Goal: Task Accomplishment & Management: Manage account settings

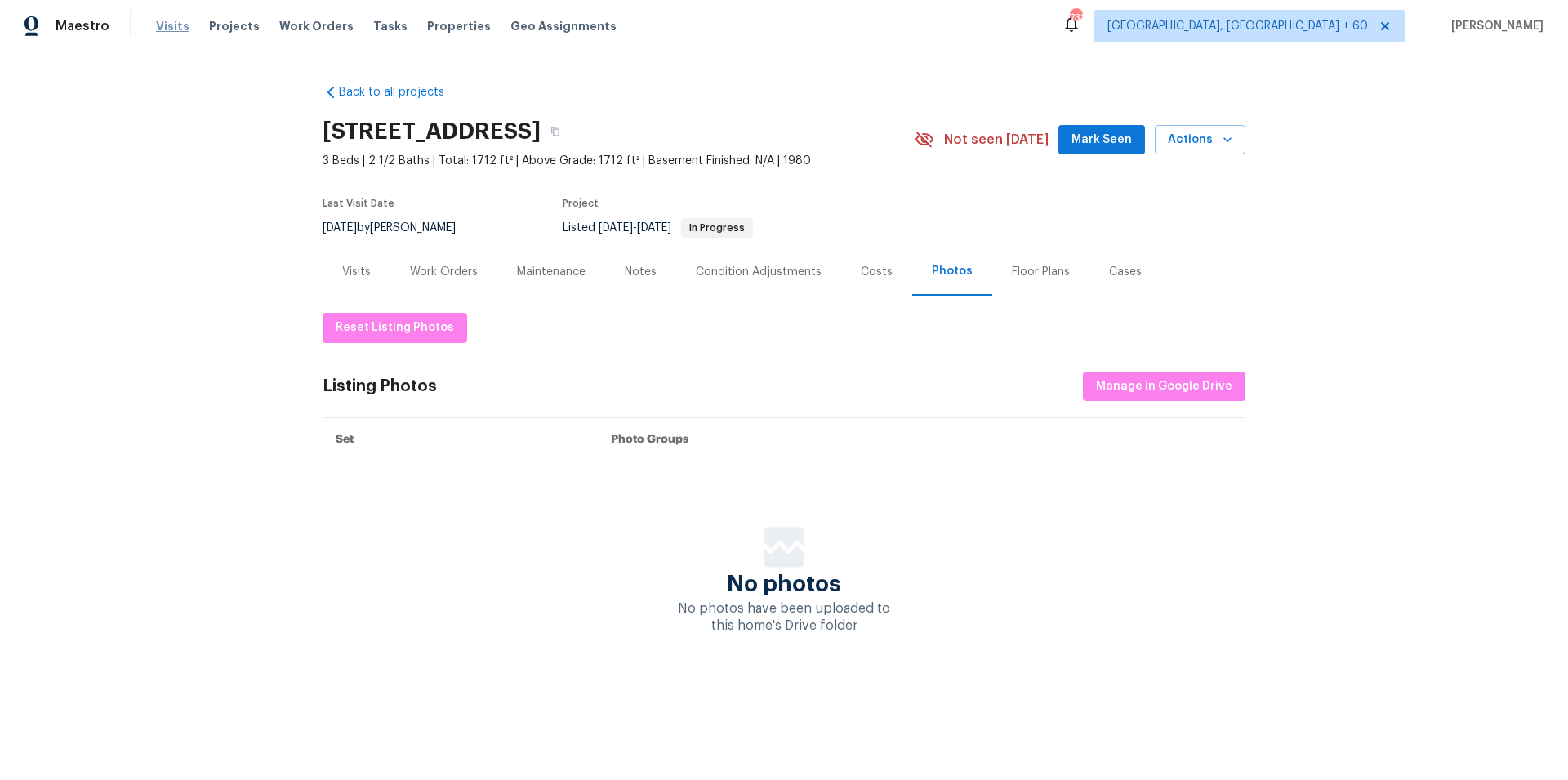
click at [168, 27] on span "Visits" at bounding box center [172, 26] width 34 height 16
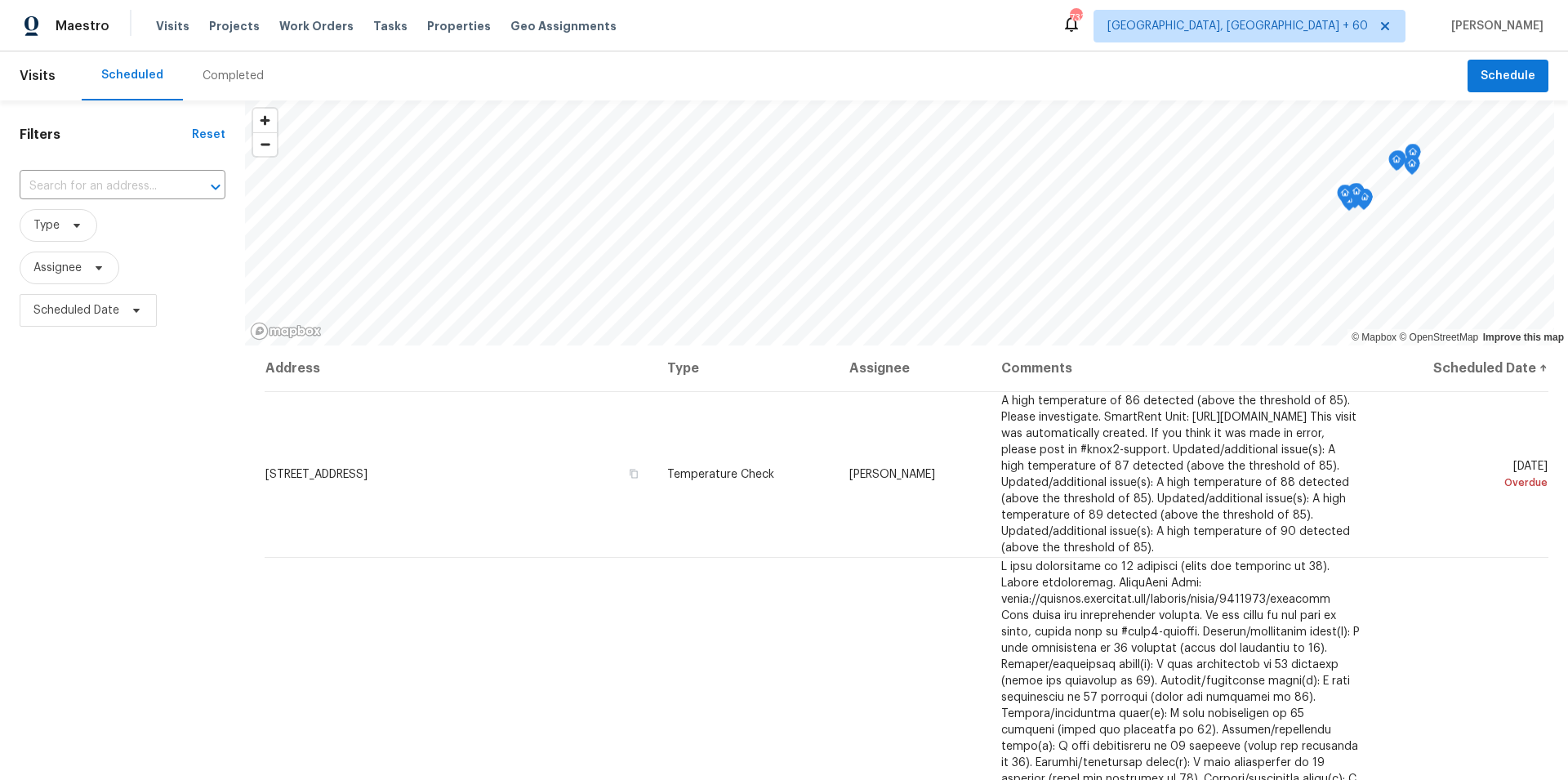
click at [228, 73] on div "Completed" at bounding box center [233, 76] width 62 height 16
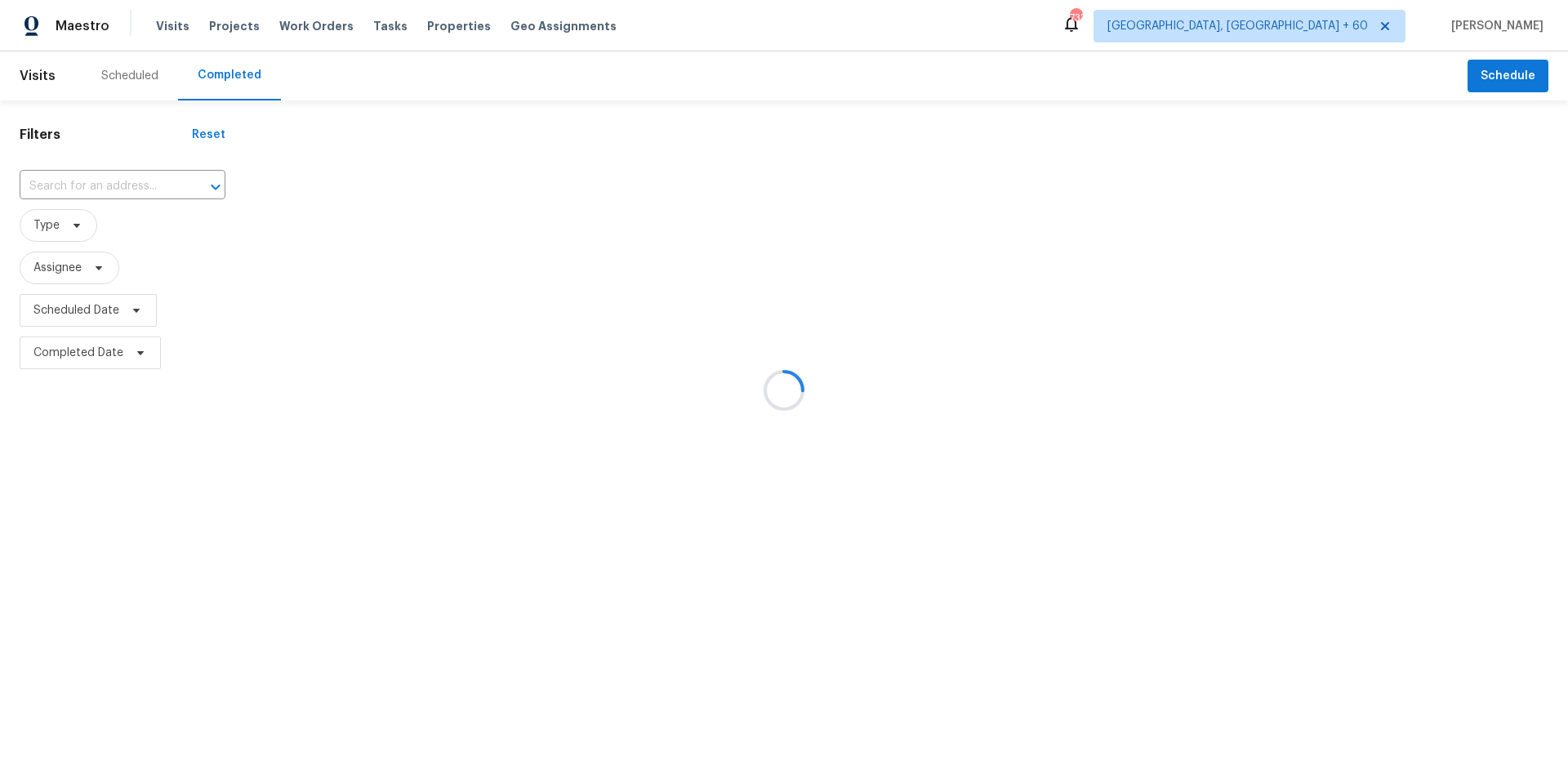
click at [67, 183] on div at bounding box center [784, 390] width 1568 height 780
click at [80, 184] on div at bounding box center [784, 390] width 1568 height 780
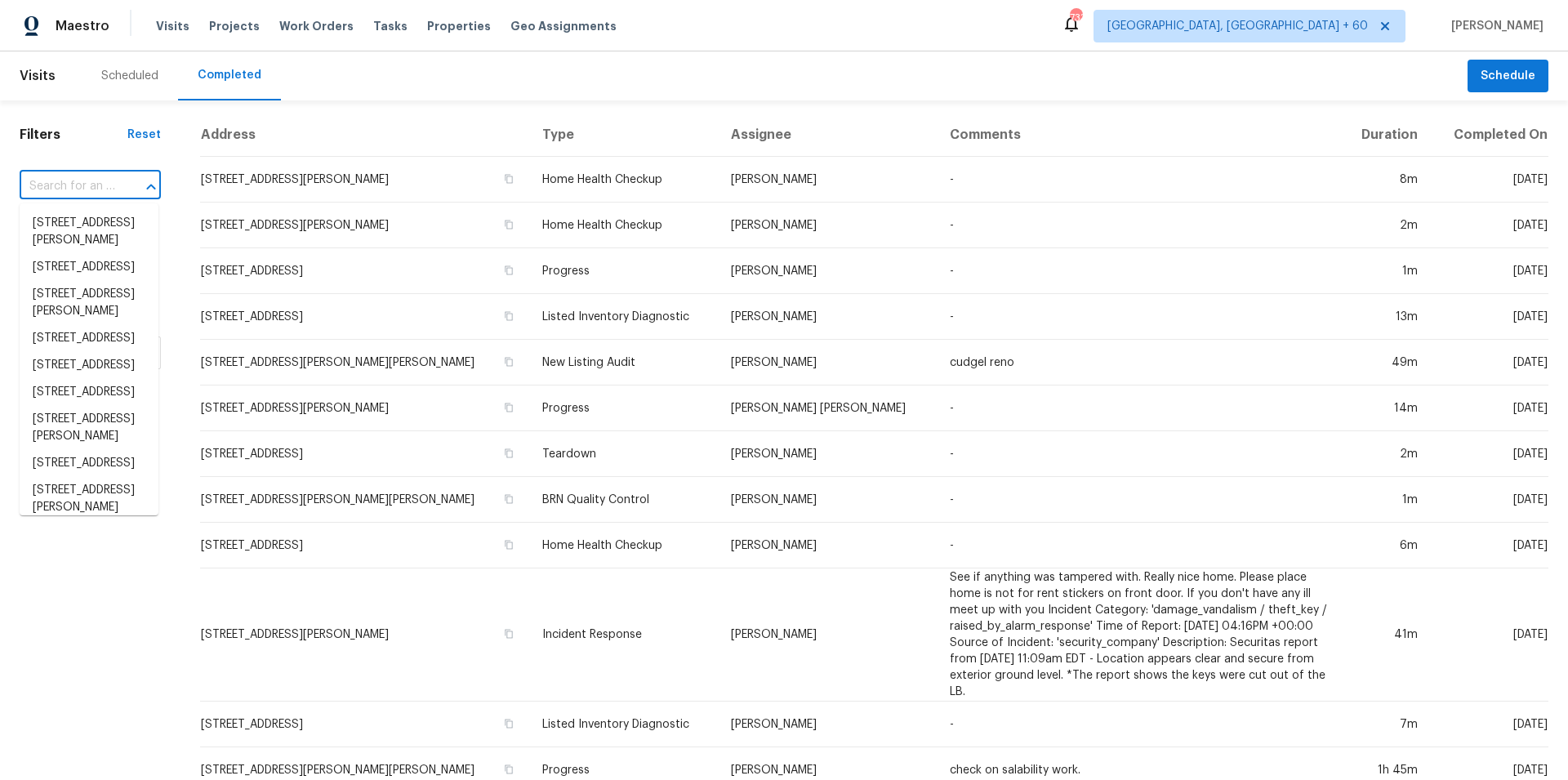
click at [60, 185] on input "text" at bounding box center [67, 187] width 95 height 25
paste input "[STREET_ADDRESS]"
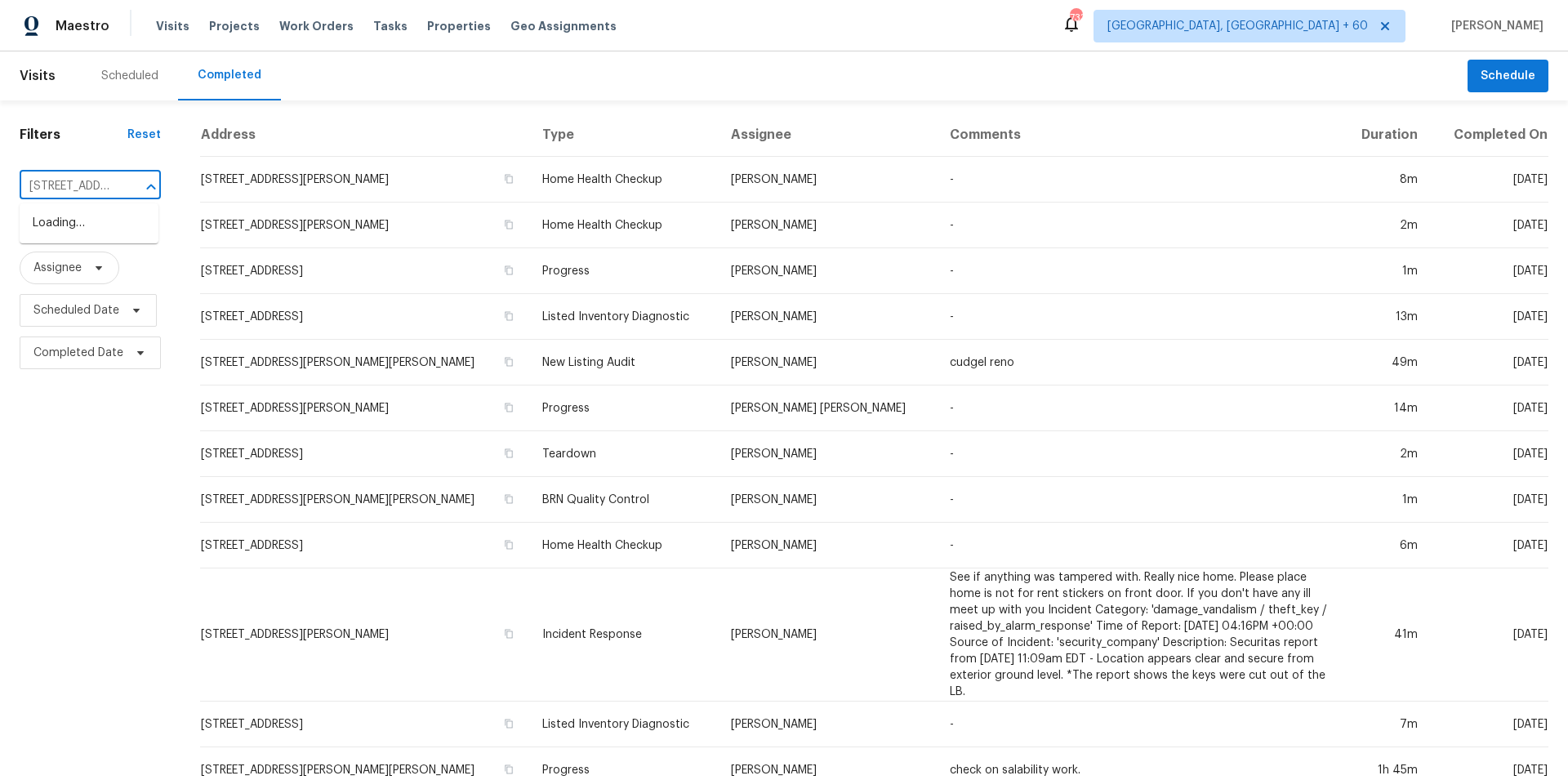
scroll to position [0, 151]
type input "[STREET_ADDRESS]"
click at [1322, 15] on span "[GEOGRAPHIC_DATA], [GEOGRAPHIC_DATA] + 60" at bounding box center [1250, 26] width 312 height 33
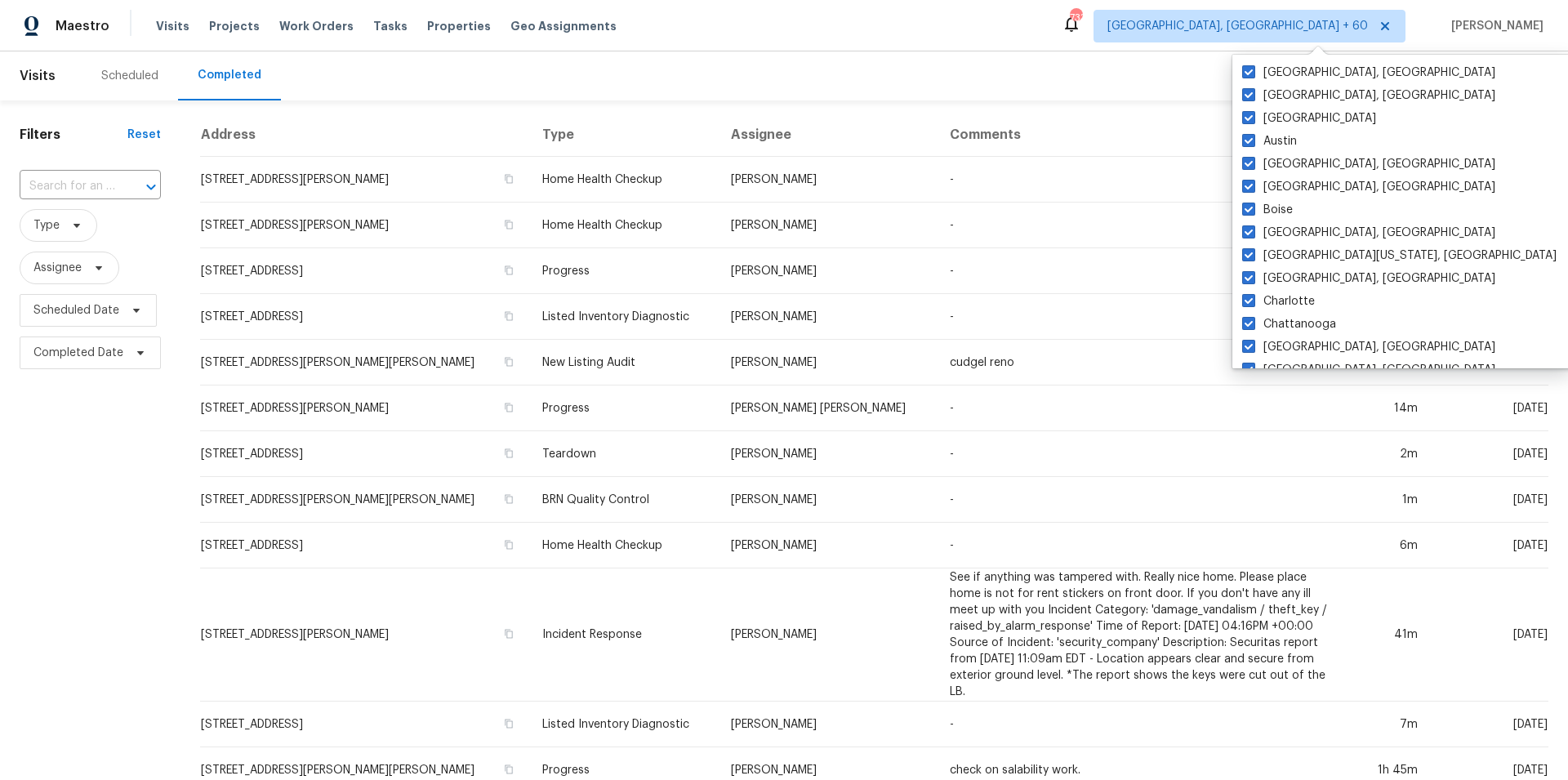
scroll to position [0, 0]
click at [59, 190] on input "text" at bounding box center [67, 187] width 95 height 25
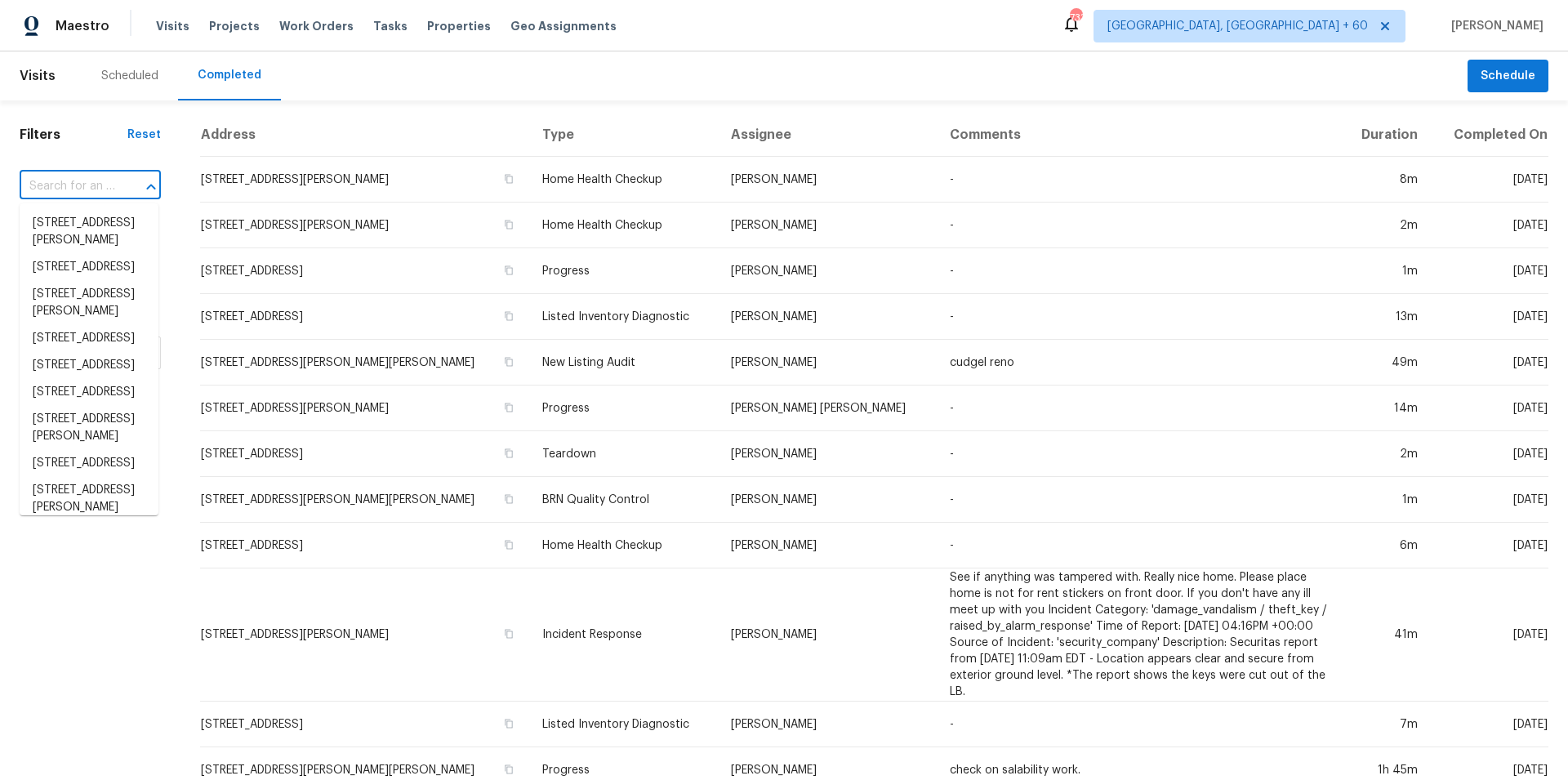
paste input "[STREET_ADDRESS]"
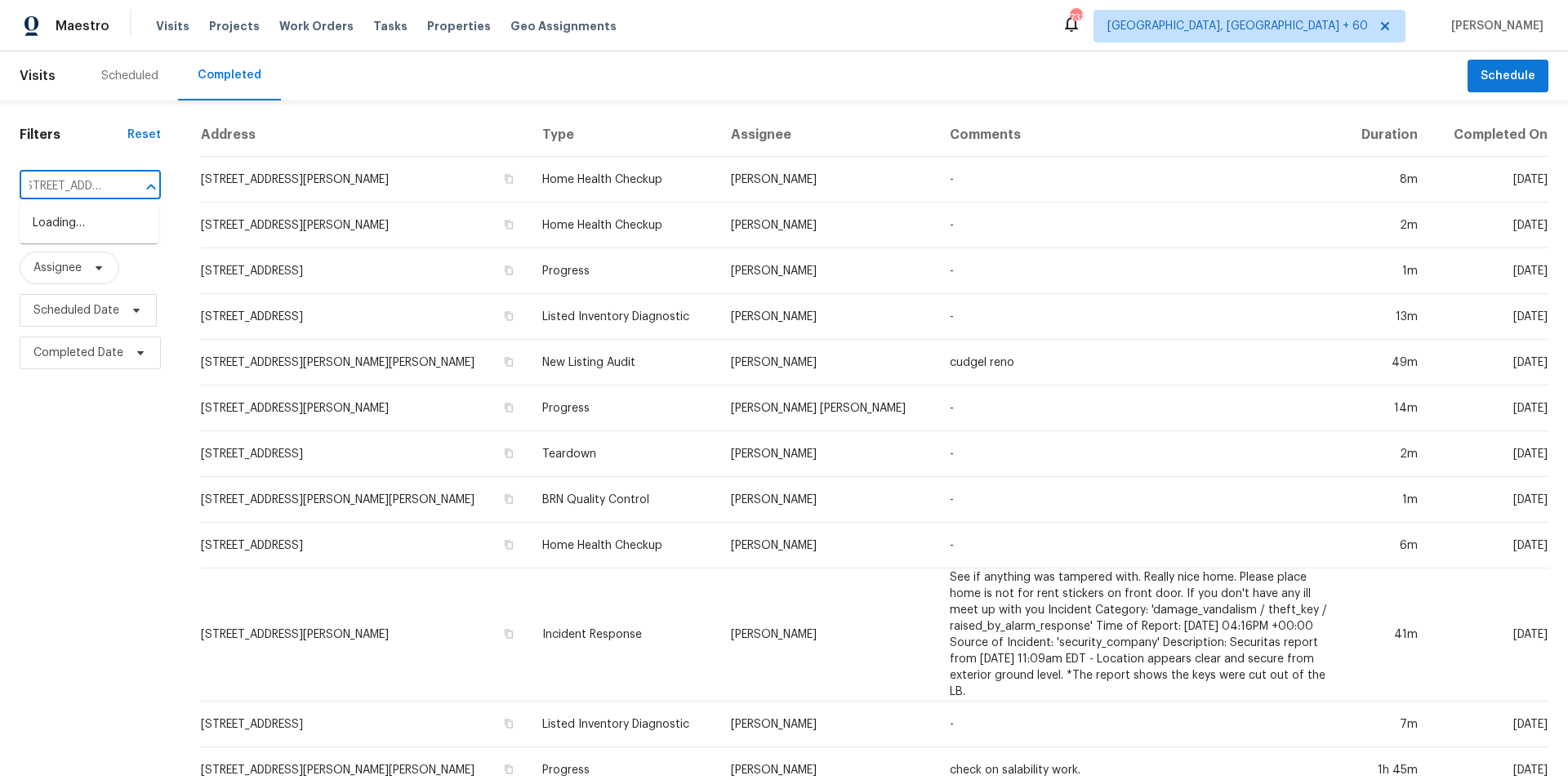
scroll to position [0, 5]
type input "[STREET_ADDRESS]"
click at [86, 291] on li "[STREET_ADDRESS]" at bounding box center [89, 304] width 139 height 27
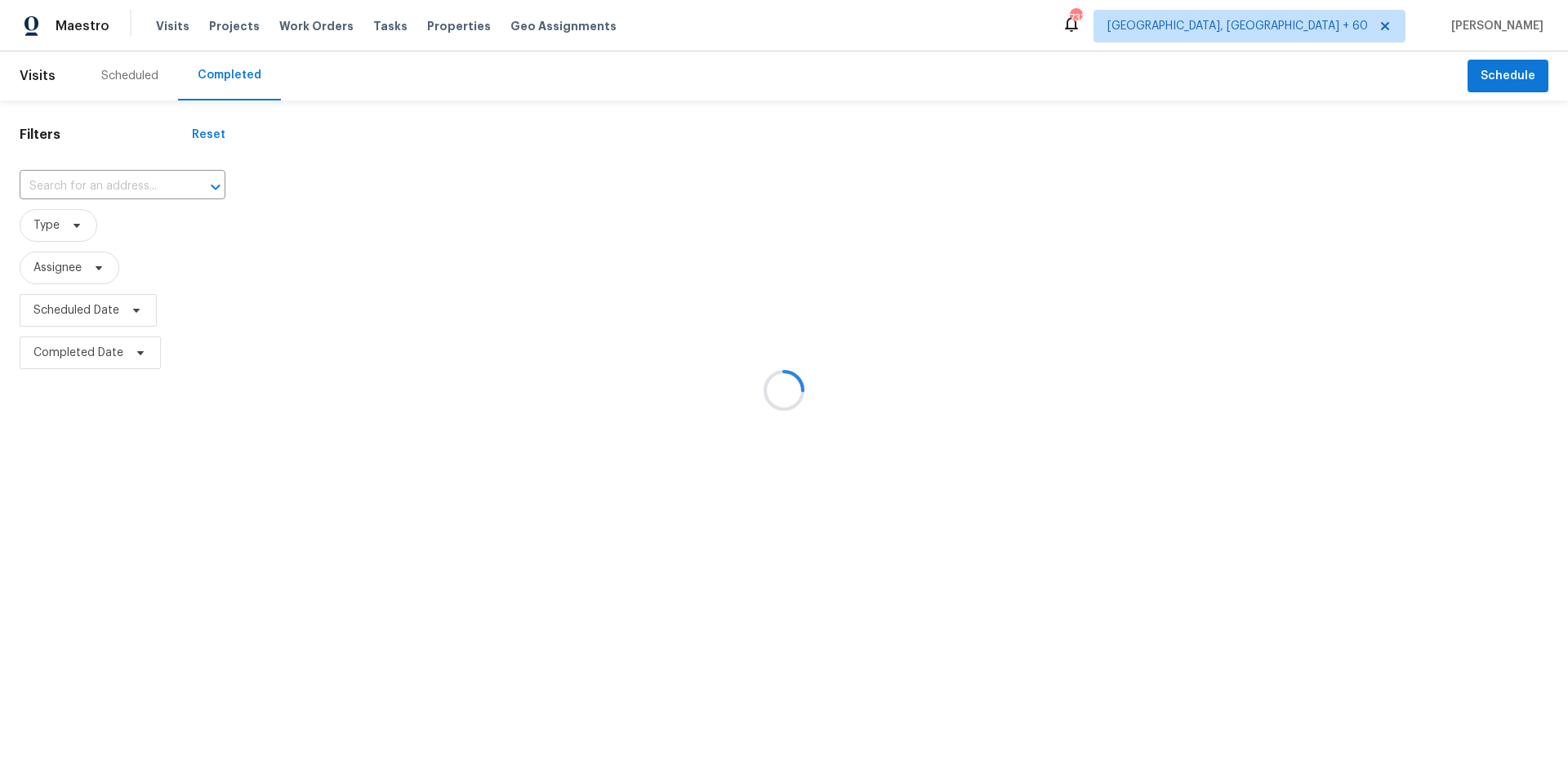
type input "[STREET_ADDRESS]"
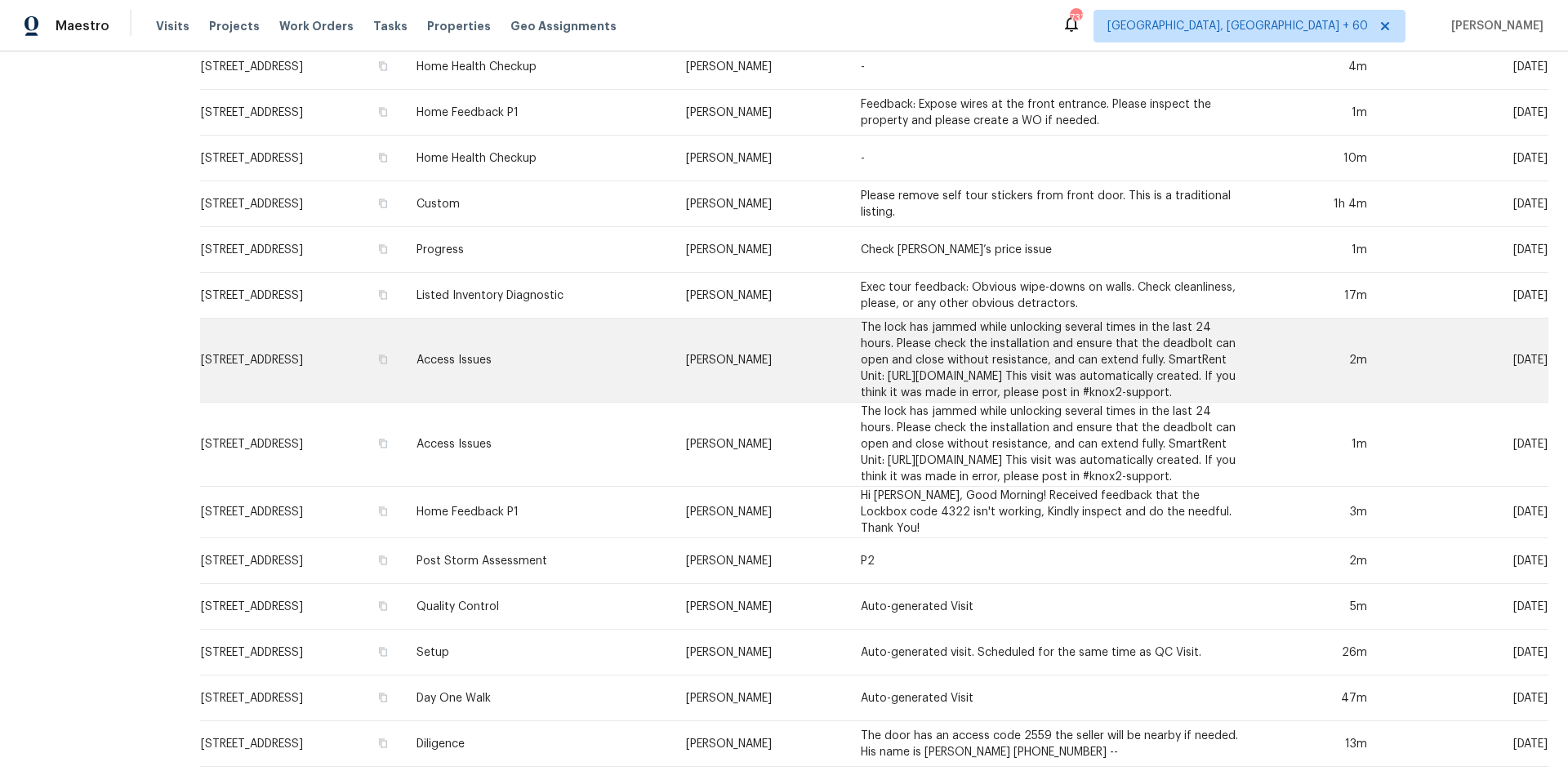
scroll to position [382, 0]
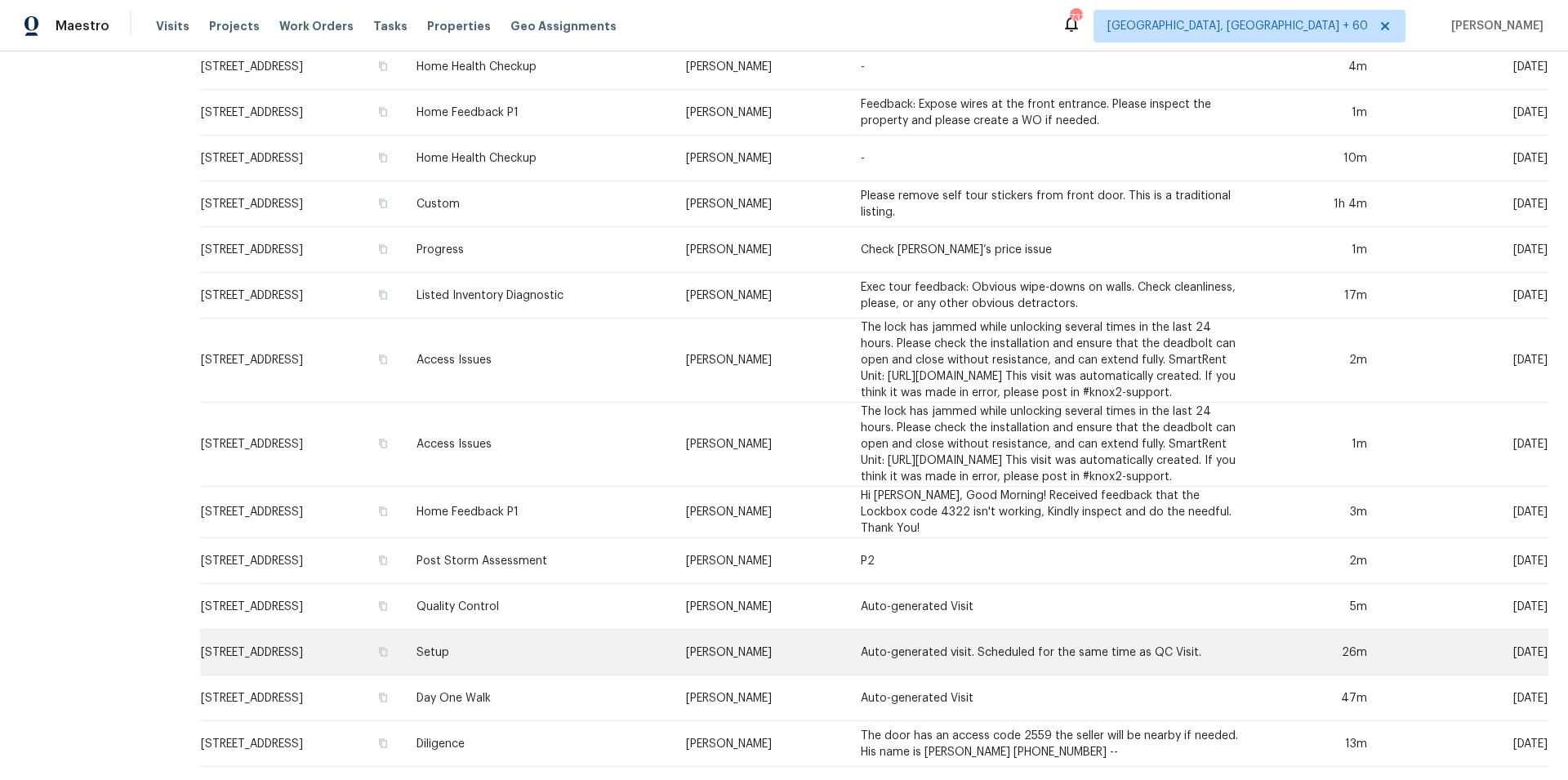
click at [565, 640] on td "Setup" at bounding box center [537, 652] width 269 height 45
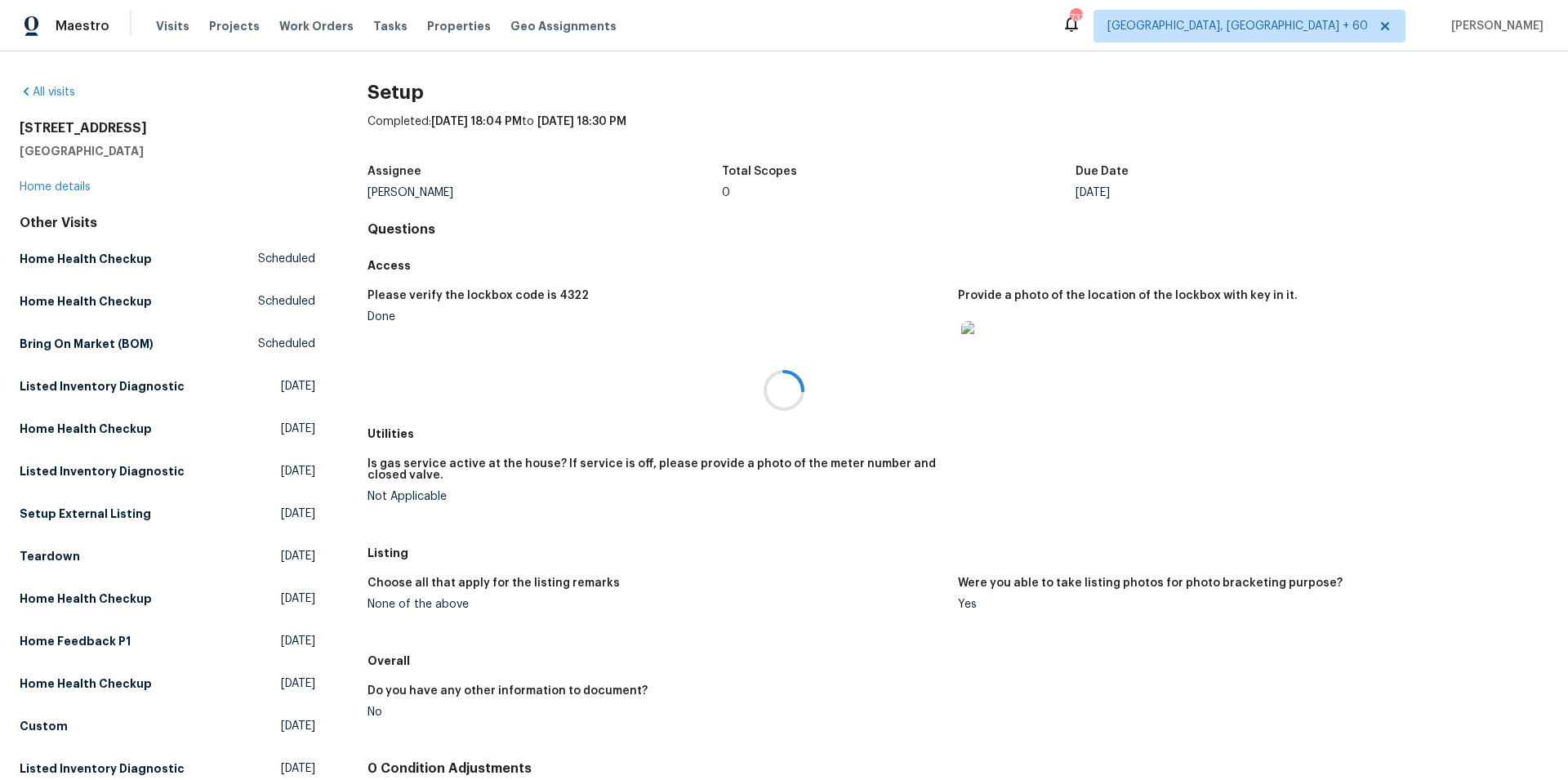
click at [67, 186] on div at bounding box center [784, 390] width 1568 height 780
click at [67, 186] on link "Home details" at bounding box center [55, 187] width 71 height 12
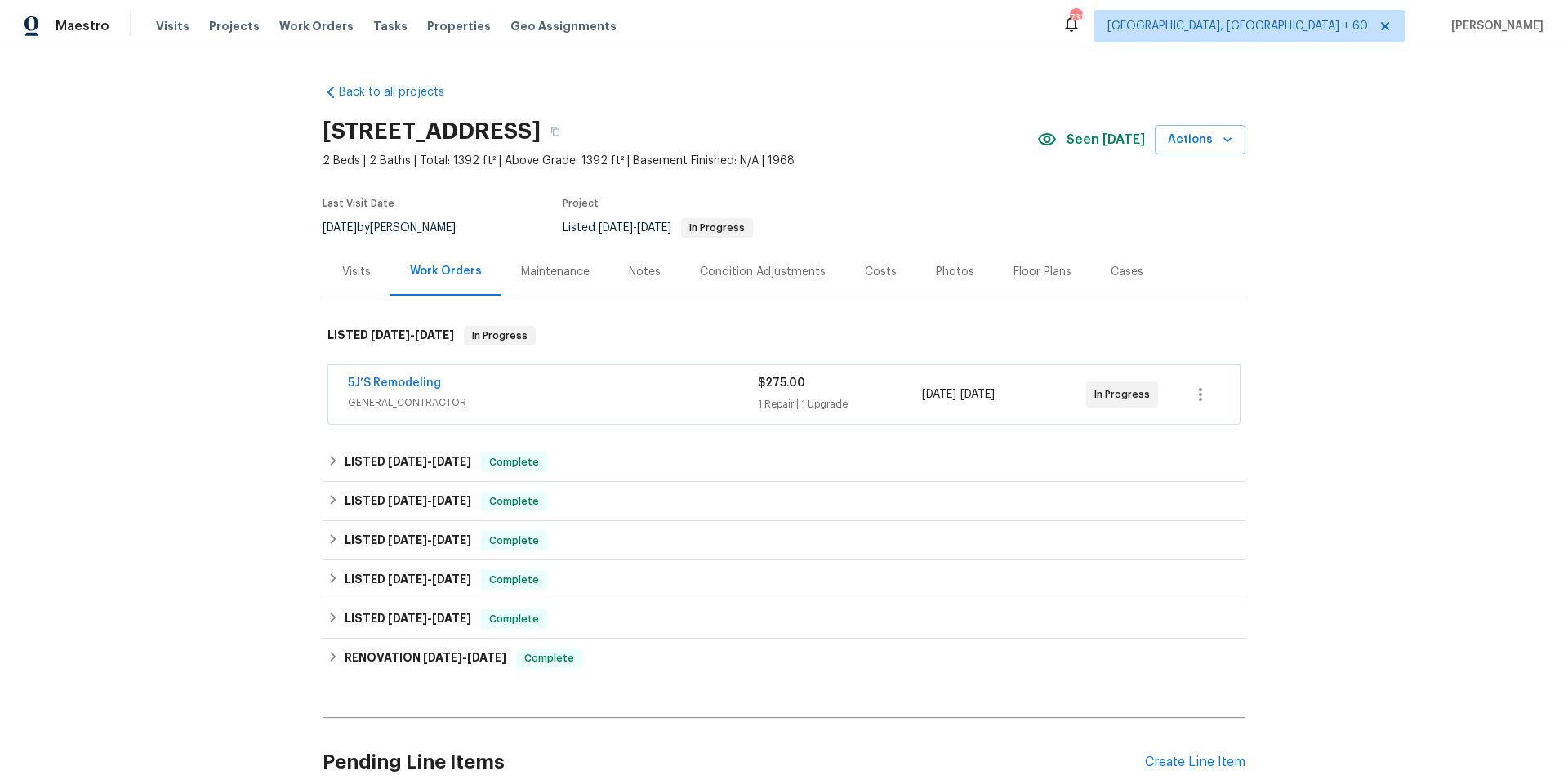
click at [898, 248] on div "Costs" at bounding box center [881, 271] width 71 height 48
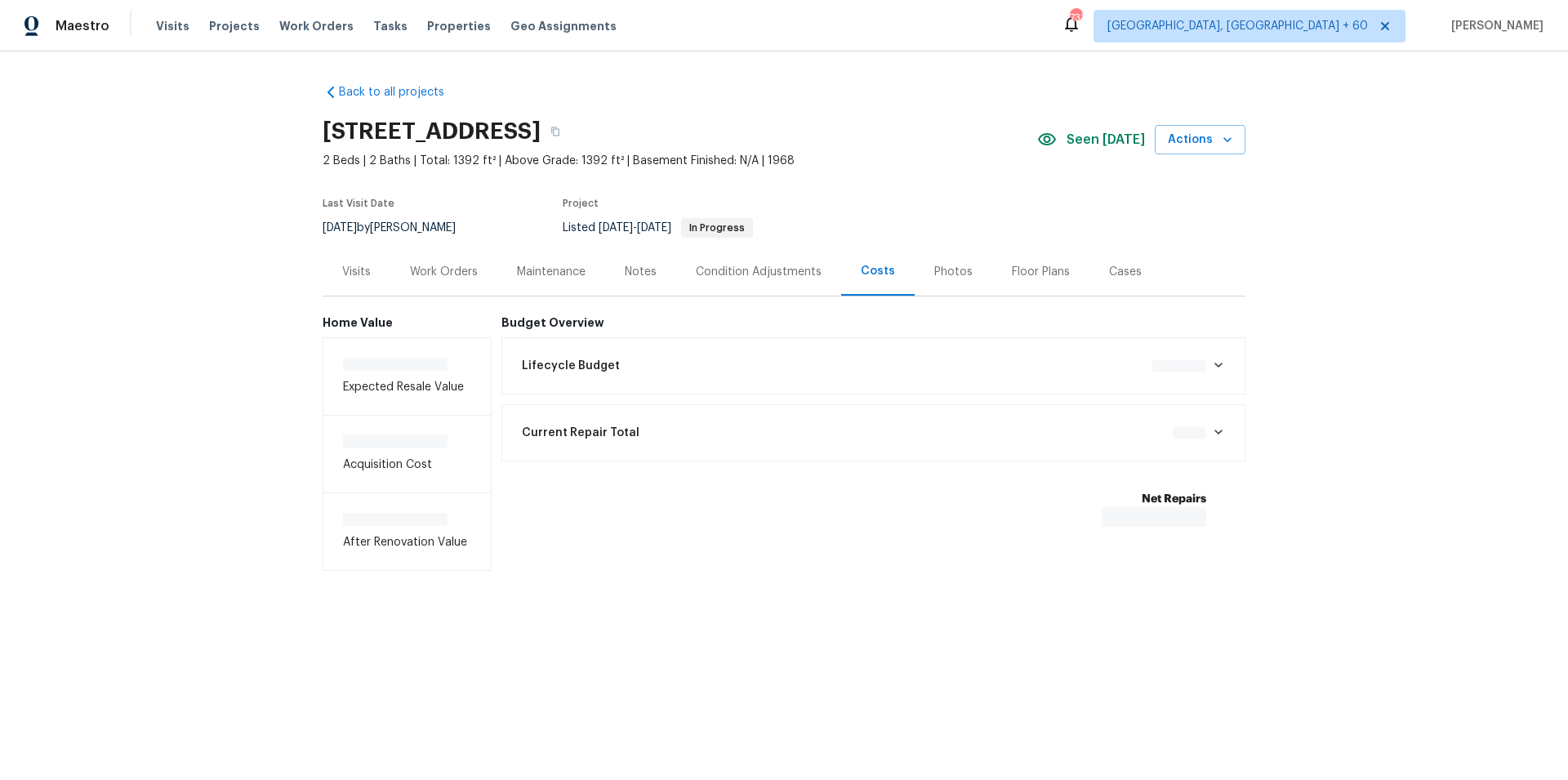
click at [934, 276] on div "Photos" at bounding box center [953, 272] width 38 height 16
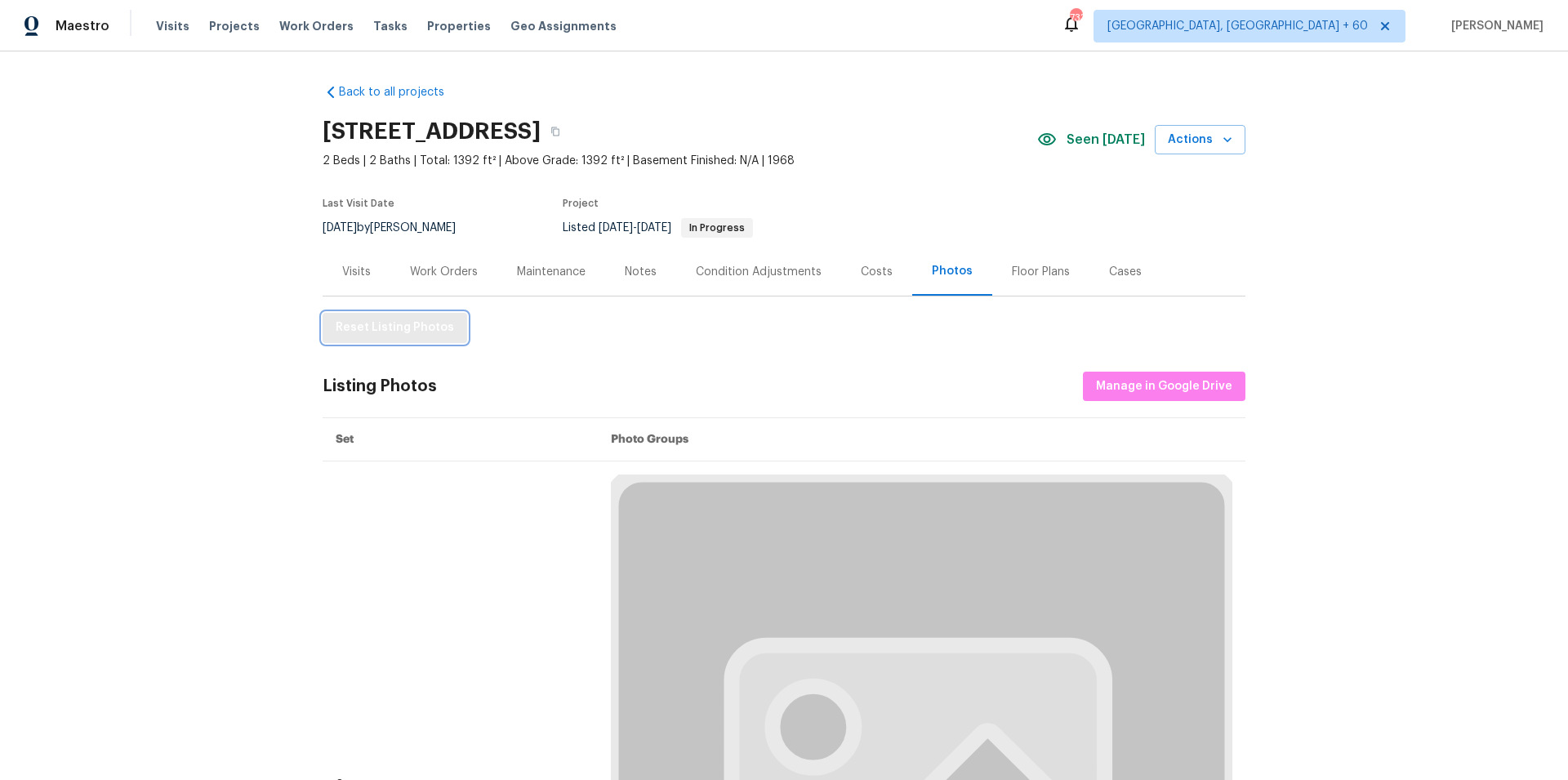
click at [391, 334] on span "Reset Listing Photos" at bounding box center [394, 328] width 119 height 21
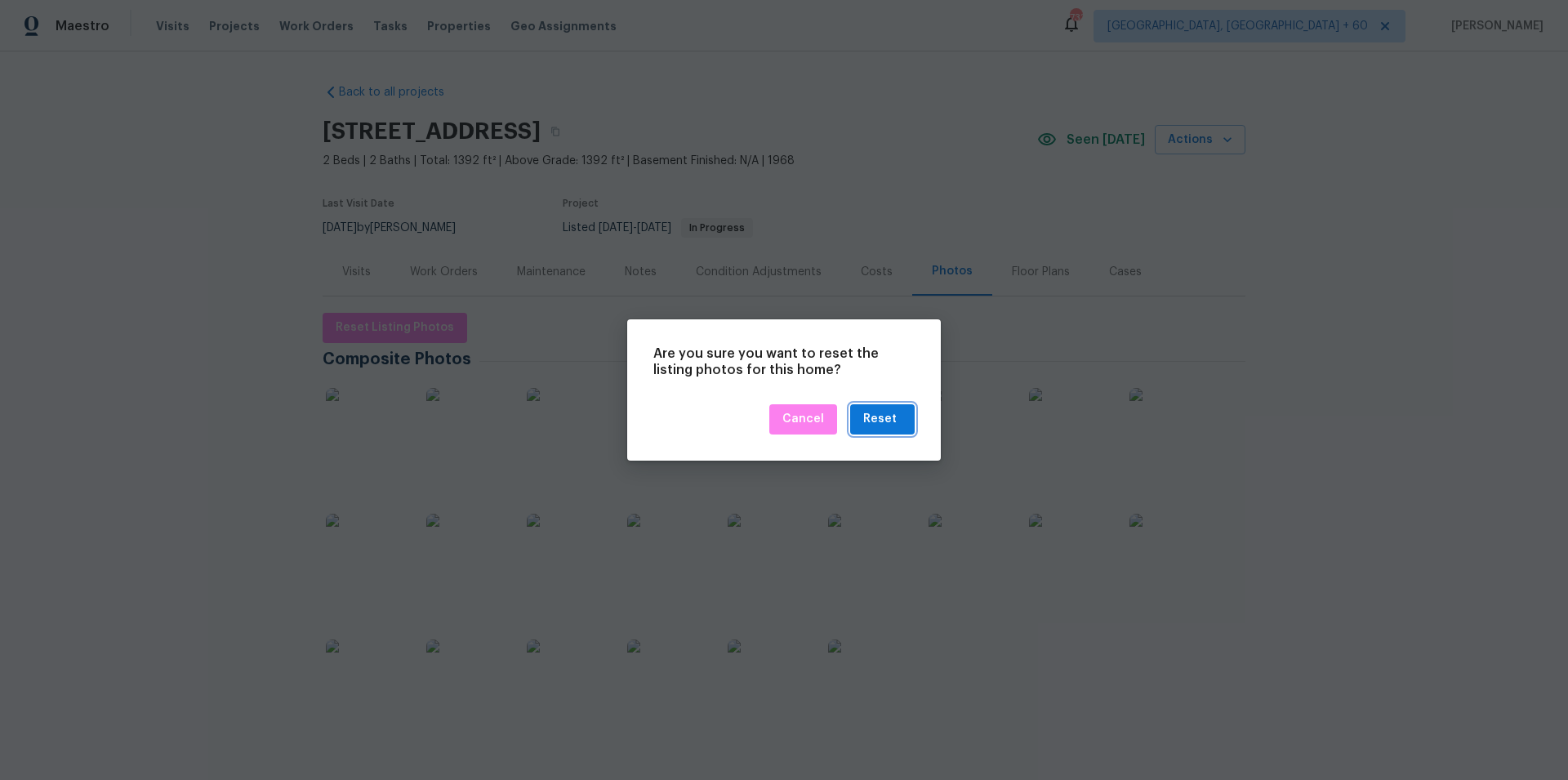
click at [896, 412] on div "Reset" at bounding box center [882, 419] width 38 height 21
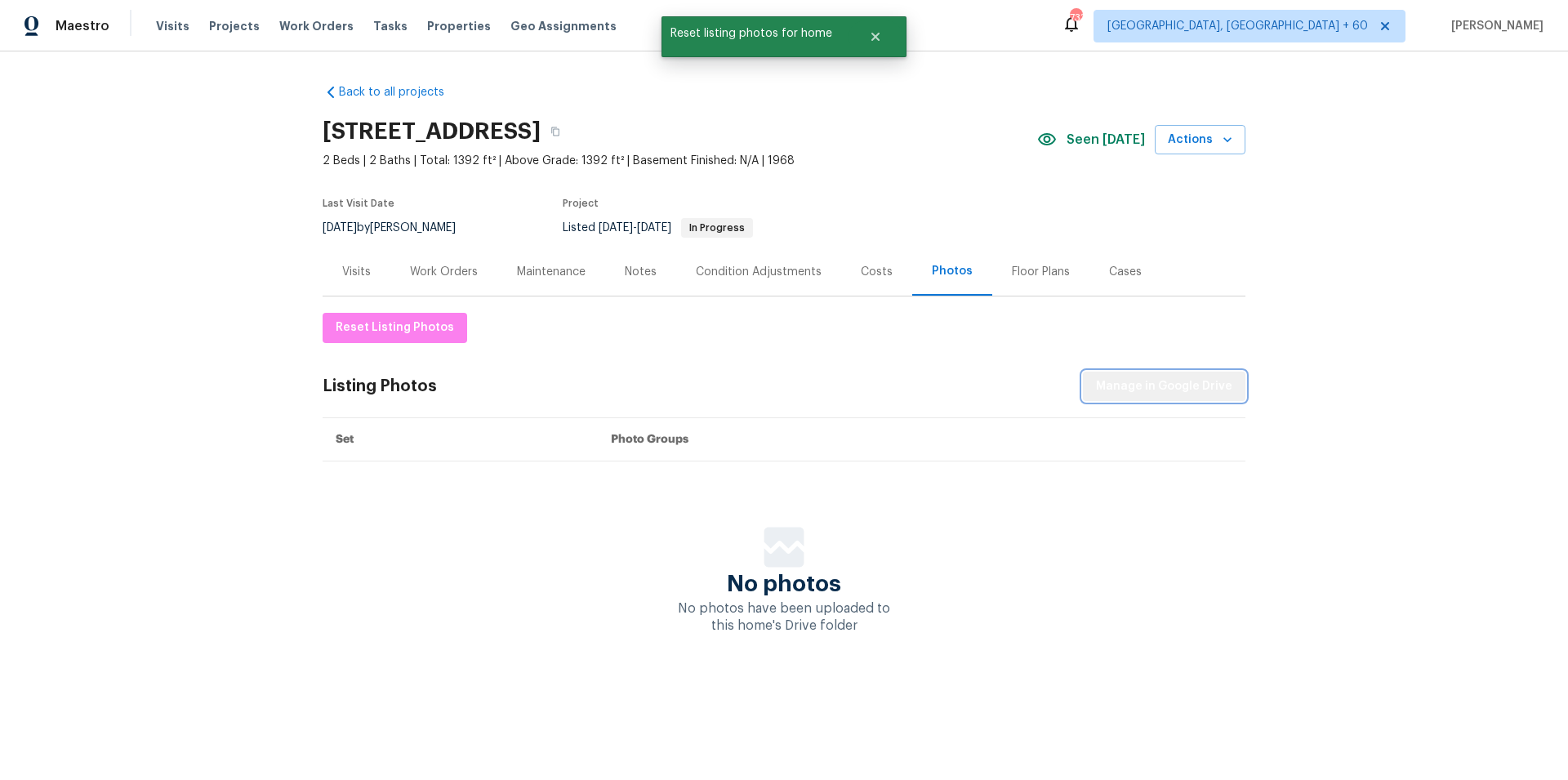
click at [1171, 393] on span "Manage in Google Drive" at bounding box center [1164, 386] width 136 height 21
